Goal: Entertainment & Leisure: Consume media (video, audio)

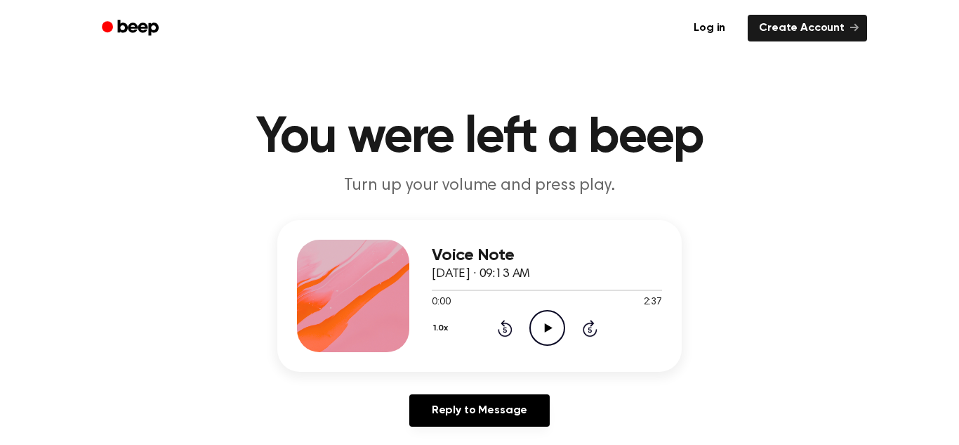
click at [538, 338] on icon "Play Audio" at bounding box center [548, 328] width 36 height 36
click at [446, 290] on div at bounding box center [547, 289] width 230 height 1
click at [538, 339] on icon "Pause Audio" at bounding box center [548, 328] width 36 height 36
click at [549, 325] on icon "Play Audio" at bounding box center [548, 328] width 36 height 36
drag, startPoint x: 438, startPoint y: 287, endPoint x: 459, endPoint y: 291, distance: 22.2
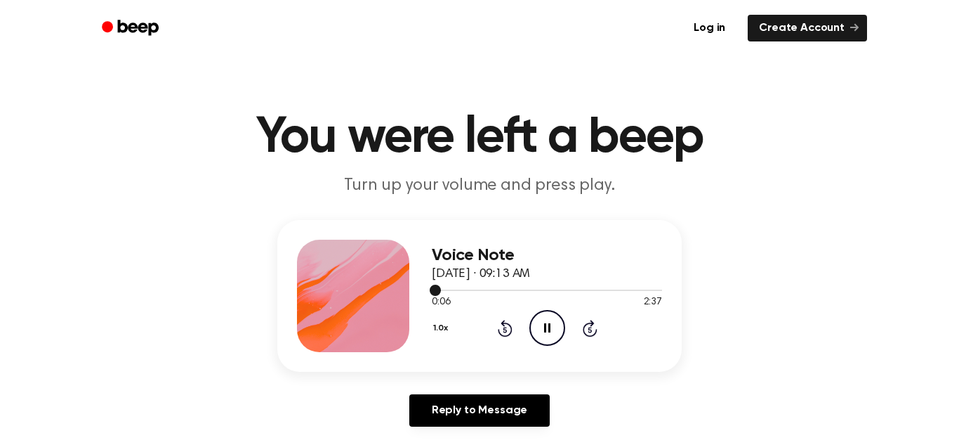
click at [459, 291] on div at bounding box center [547, 289] width 230 height 11
click at [534, 329] on icon "Pause Audio" at bounding box center [548, 328] width 36 height 36
click at [534, 329] on icon "Play Audio" at bounding box center [548, 328] width 36 height 36
click at [534, 329] on icon "Pause Audio" at bounding box center [548, 328] width 36 height 36
click at [534, 329] on icon "Play Audio" at bounding box center [548, 328] width 36 height 36
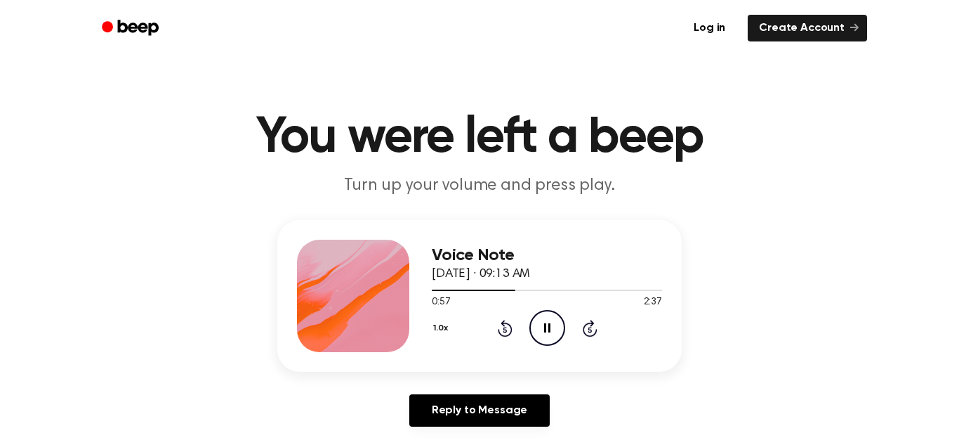
click at [534, 329] on icon "Pause Audio" at bounding box center [548, 328] width 36 height 36
click at [534, 329] on icon "Play Audio" at bounding box center [548, 328] width 36 height 36
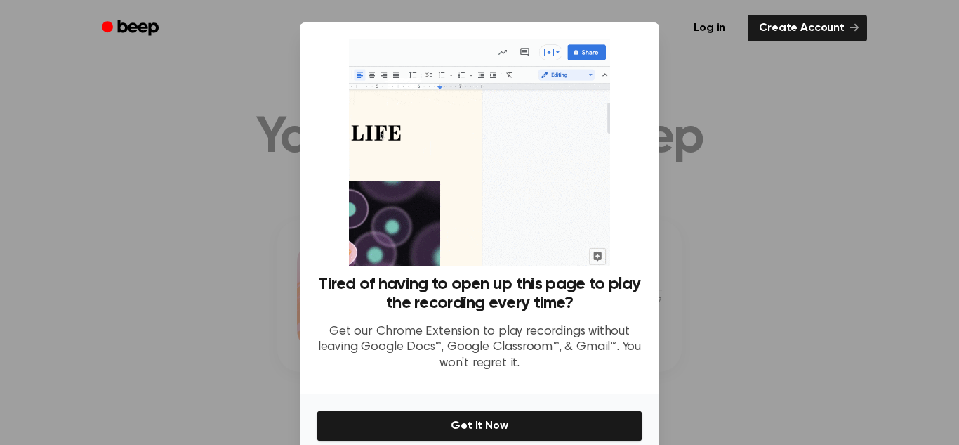
scroll to position [67, 0]
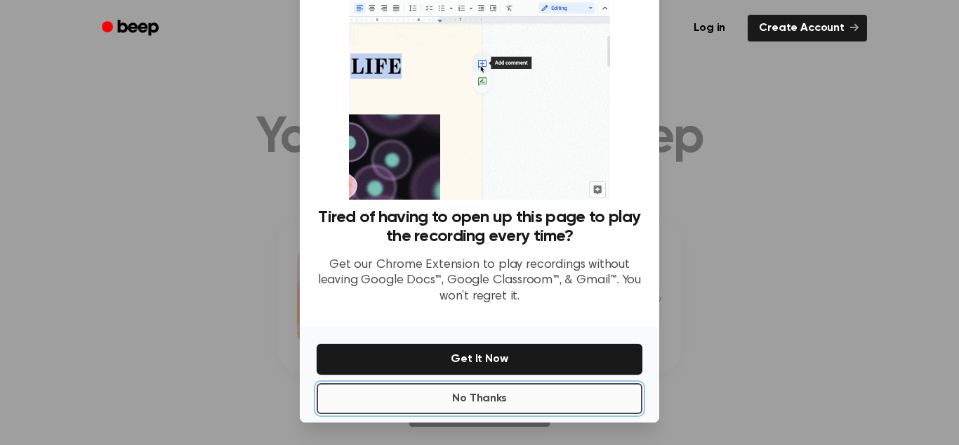
click at [399, 398] on button "No Thanks" at bounding box center [480, 398] width 326 height 31
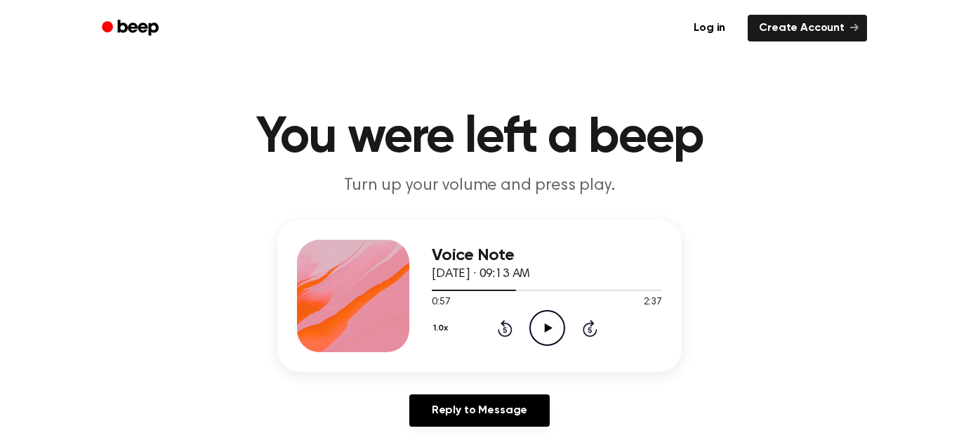
click at [197, 408] on div "Voice Note October 10, 2025 · 09:13 AM 0:57 2:37 Your browser does not support …" at bounding box center [480, 329] width 926 height 218
click at [544, 334] on icon "Play Audio" at bounding box center [548, 328] width 36 height 36
click at [544, 334] on icon "Pause Audio" at bounding box center [548, 328] width 36 height 36
click at [544, 334] on icon "Play Audio" at bounding box center [548, 328] width 36 height 36
click at [544, 334] on icon "Pause Audio" at bounding box center [548, 328] width 36 height 36
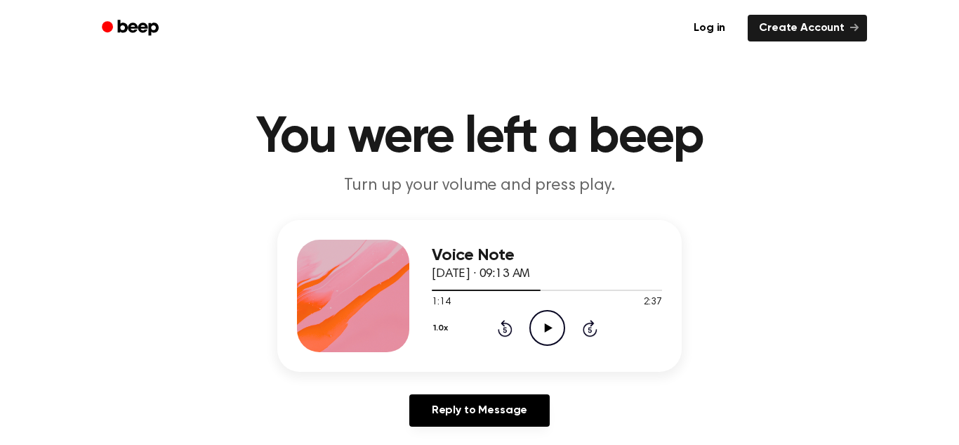
click at [544, 334] on icon "Play Audio" at bounding box center [548, 328] width 36 height 36
click at [544, 334] on icon "Pause Audio" at bounding box center [548, 328] width 36 height 36
click at [544, 335] on icon "Play Audio" at bounding box center [548, 328] width 36 height 36
click at [544, 335] on icon "Pause Audio" at bounding box center [548, 328] width 36 height 36
click at [544, 335] on icon "Play Audio" at bounding box center [548, 328] width 36 height 36
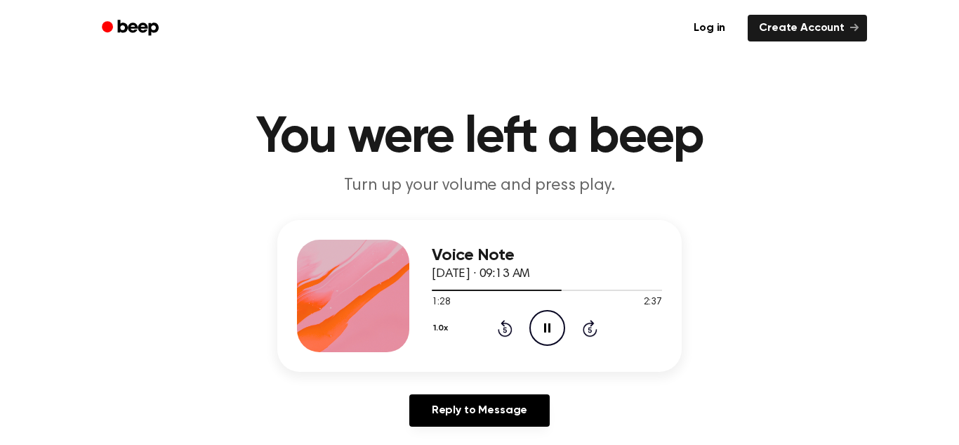
click at [544, 335] on icon "Pause Audio" at bounding box center [548, 328] width 36 height 36
click at [544, 335] on icon "Play Audio" at bounding box center [548, 328] width 36 height 36
drag, startPoint x: 572, startPoint y: 289, endPoint x: 503, endPoint y: 290, distance: 69.5
click at [503, 290] on div at bounding box center [505, 289] width 147 height 1
drag, startPoint x: 503, startPoint y: 290, endPoint x: 510, endPoint y: 291, distance: 7.2
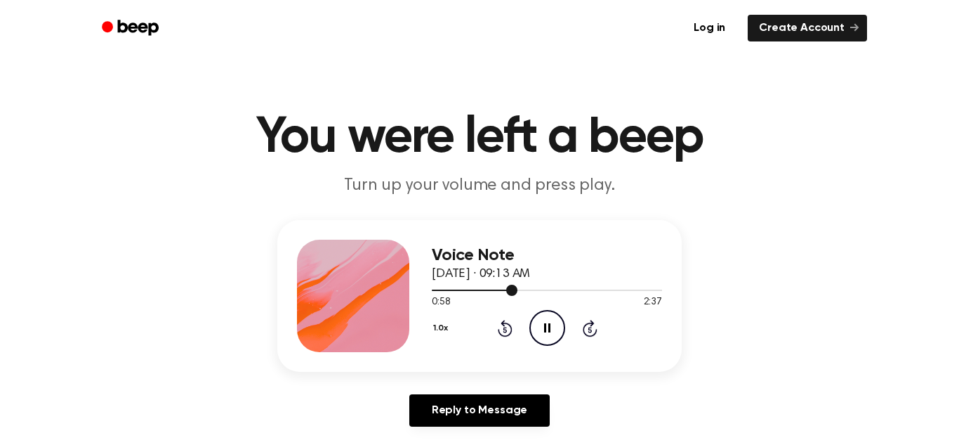
click at [510, 291] on div at bounding box center [475, 289] width 86 height 1
drag, startPoint x: 510, startPoint y: 291, endPoint x: 520, endPoint y: 291, distance: 10.5
click at [520, 291] on div at bounding box center [547, 289] width 230 height 11
drag, startPoint x: 521, startPoint y: 292, endPoint x: 529, endPoint y: 290, distance: 8.0
click at [529, 290] on div at bounding box center [547, 289] width 230 height 11
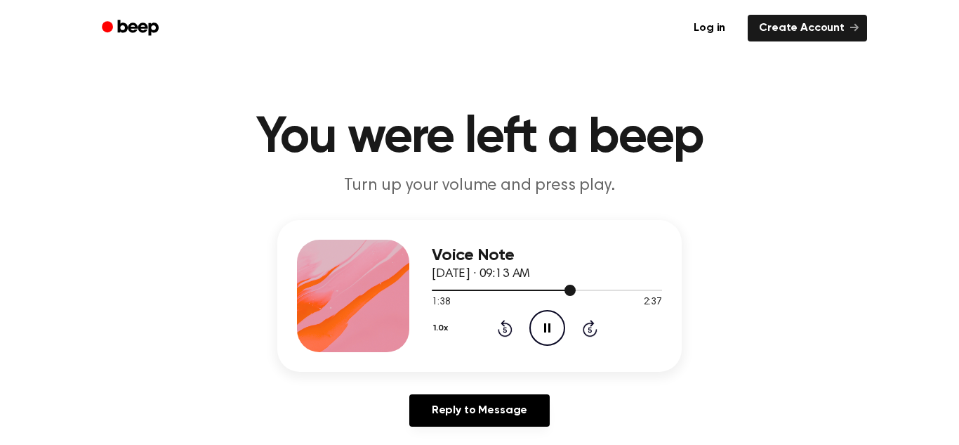
click at [534, 284] on div at bounding box center [547, 289] width 230 height 11
click at [539, 331] on icon "Pause Audio" at bounding box center [548, 328] width 36 height 36
click at [531, 291] on span at bounding box center [529, 289] width 11 height 11
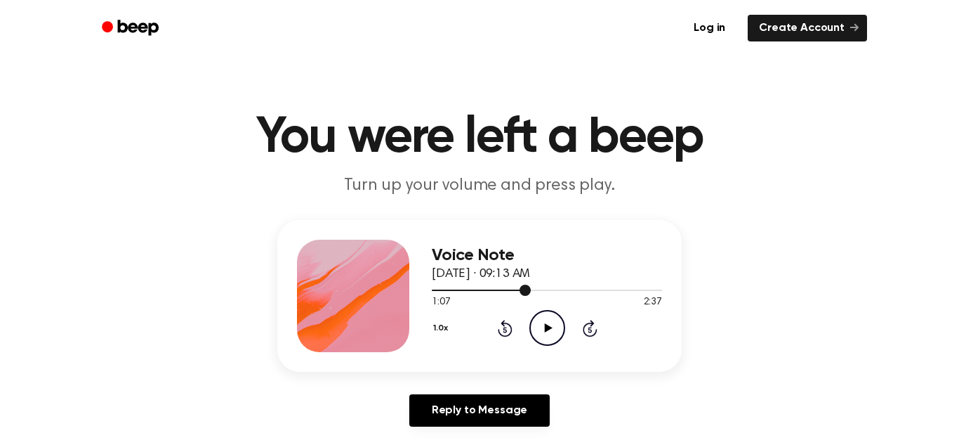
click at [531, 291] on div at bounding box center [547, 289] width 230 height 11
click at [540, 315] on icon "Play Audio" at bounding box center [548, 328] width 36 height 36
click at [541, 314] on icon "Pause Audio" at bounding box center [548, 328] width 36 height 36
click at [541, 317] on icon "Play Audio" at bounding box center [548, 328] width 36 height 36
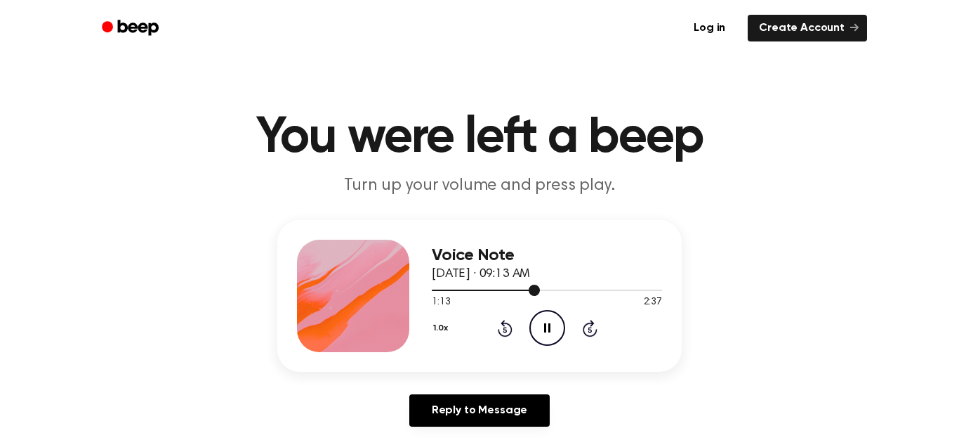
drag, startPoint x: 532, startPoint y: 286, endPoint x: 563, endPoint y: 287, distance: 30.9
click at [563, 287] on div at bounding box center [547, 289] width 230 height 11
click at [546, 324] on icon "Pause Audio" at bounding box center [548, 328] width 36 height 36
click at [546, 324] on icon "Play Audio" at bounding box center [548, 328] width 36 height 36
click at [548, 331] on icon at bounding box center [547, 327] width 6 height 9
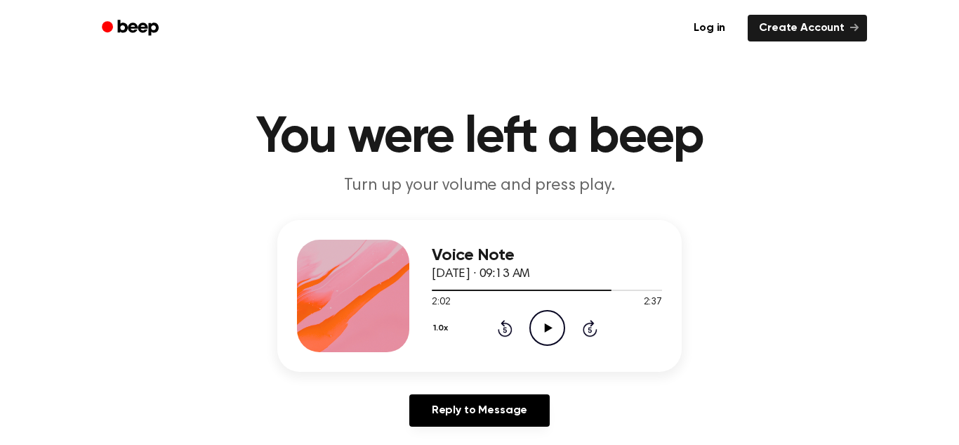
click at [551, 329] on icon "Play Audio" at bounding box center [548, 328] width 36 height 36
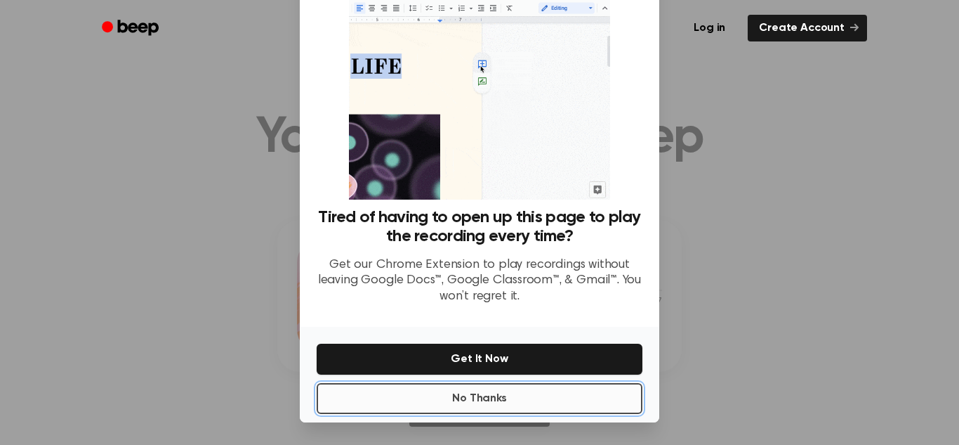
click at [388, 400] on button "No Thanks" at bounding box center [480, 398] width 326 height 31
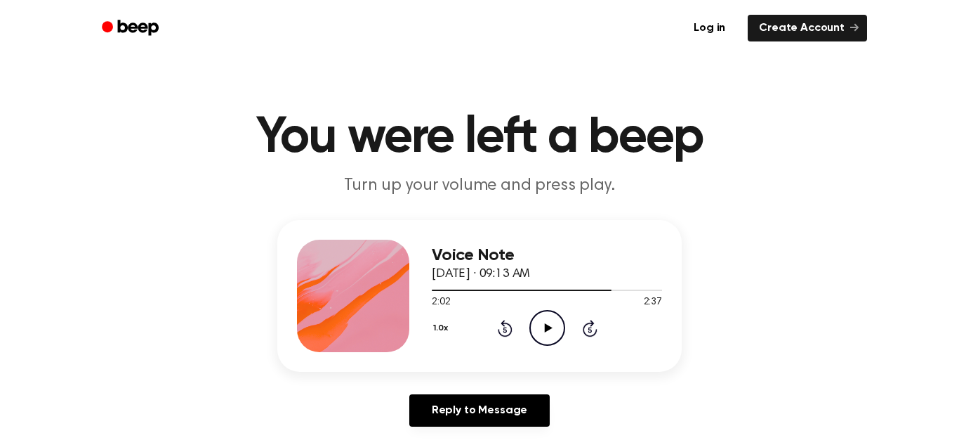
click at [570, 247] on h3 "Voice Note" at bounding box center [547, 255] width 230 height 19
click at [554, 314] on icon "Play Audio" at bounding box center [548, 328] width 36 height 36
click at [551, 315] on icon "Pause Audio" at bounding box center [548, 328] width 36 height 36
click at [551, 316] on icon "Play Audio" at bounding box center [548, 328] width 36 height 36
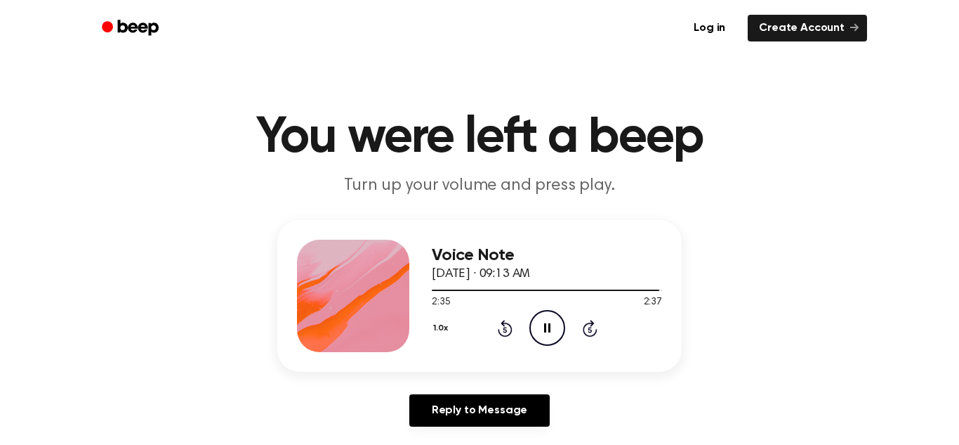
click at [551, 316] on icon "Pause Audio" at bounding box center [548, 328] width 36 height 36
click at [551, 316] on icon "Play Audio" at bounding box center [548, 328] width 36 height 36
